Goal: Transaction & Acquisition: Purchase product/service

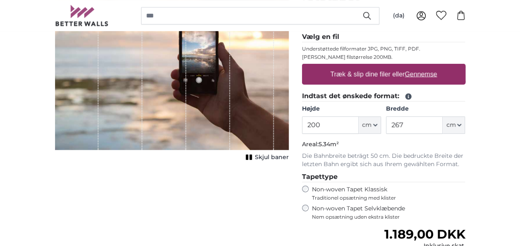
scroll to position [133, 0]
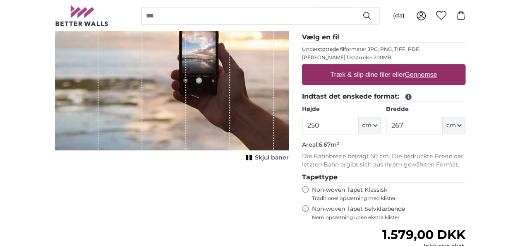
type input "250"
click at [414, 126] on input "267" at bounding box center [414, 125] width 57 height 17
type input "2"
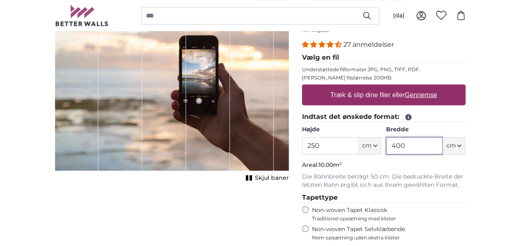
scroll to position [112, 0]
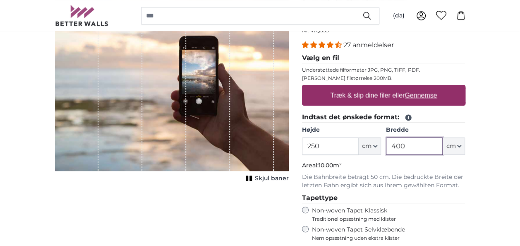
type input "400"
click at [424, 98] on u "Gennemse" at bounding box center [421, 94] width 32 height 7
click at [424, 87] on input "Træk & slip dine filer [PERSON_NAME] Gennemse" at bounding box center [383, 86] width 163 height 2
type input "**********"
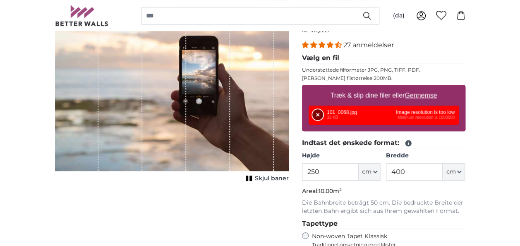
click at [316, 111] on button "Fjern" at bounding box center [317, 114] width 11 height 11
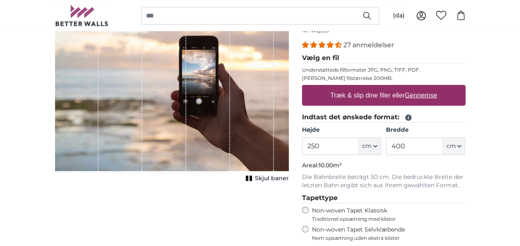
click at [427, 96] on u "Gennemse" at bounding box center [421, 94] width 32 height 7
click at [427, 87] on input "Træk & slip dine filer [PERSON_NAME] Gennemse" at bounding box center [383, 86] width 163 height 2
type input "**********"
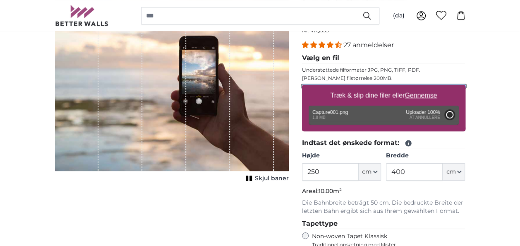
type input "71"
type input "126.4"
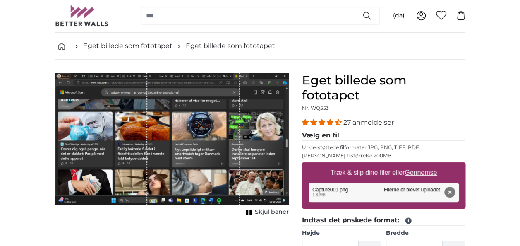
scroll to position [36, 0]
